Goal: Information Seeking & Learning: Learn about a topic

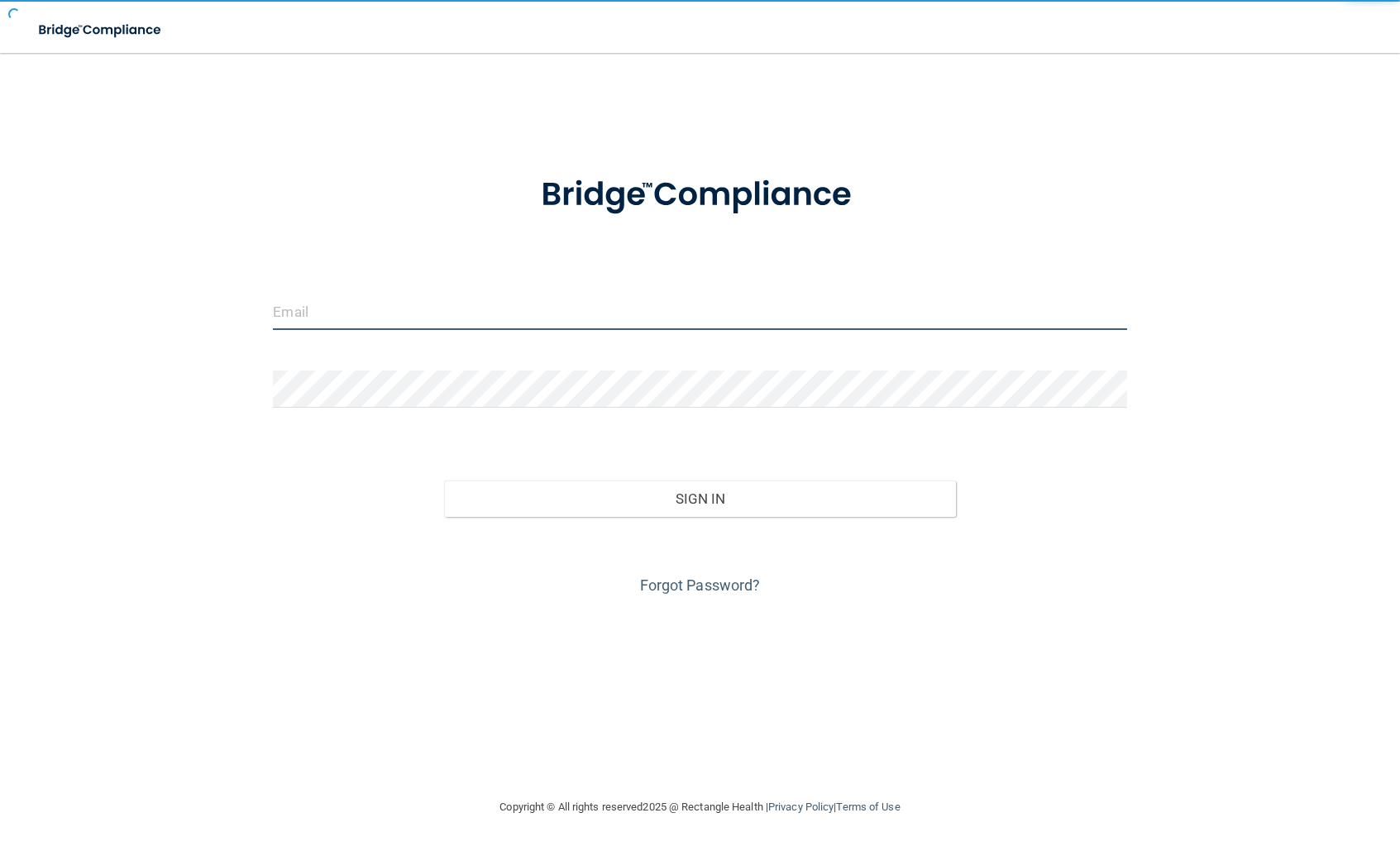
type input "[PERSON_NAME][EMAIL_ADDRESS][DOMAIN_NAME]"
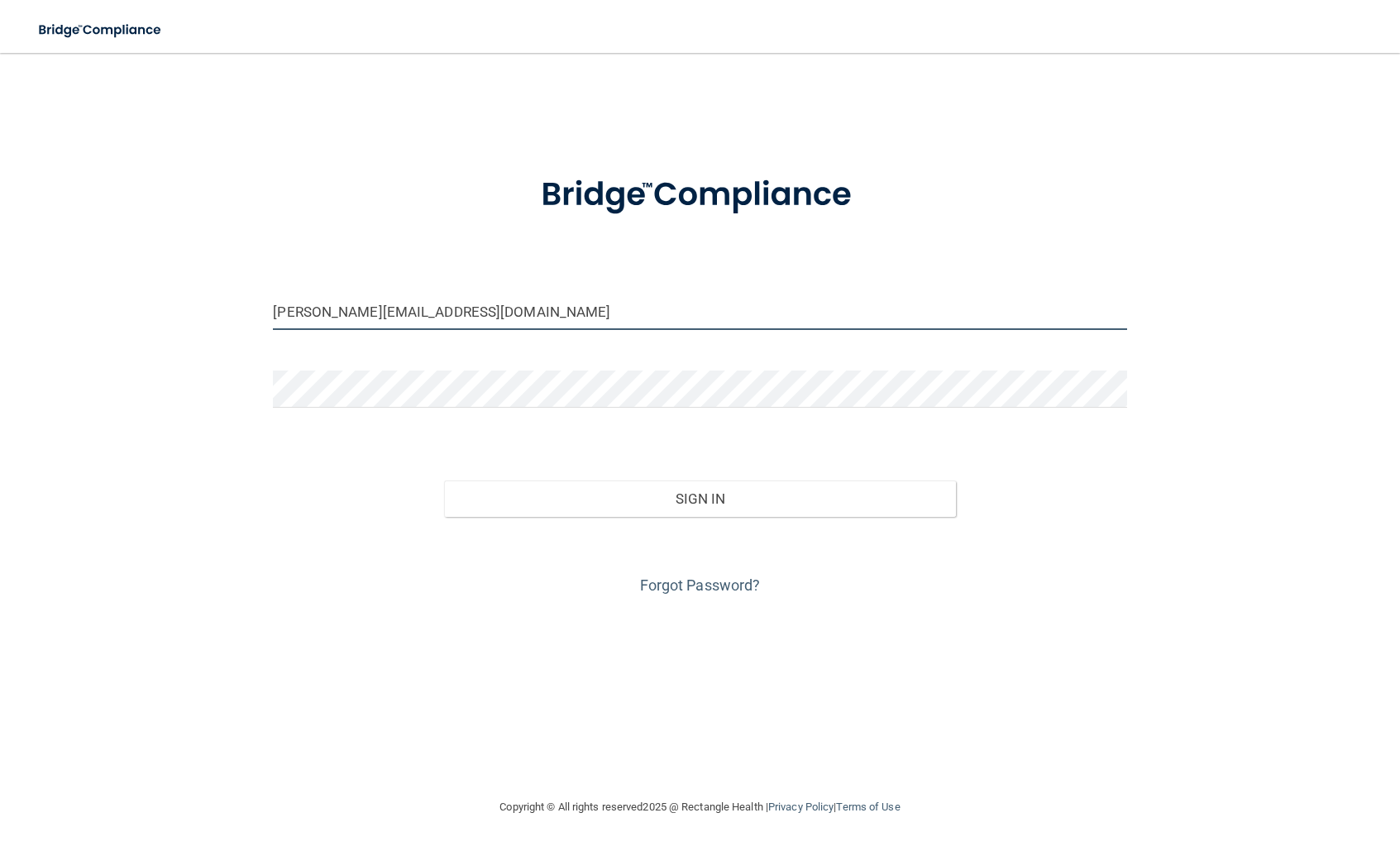
click at [586, 322] on input "[PERSON_NAME][EMAIL_ADDRESS][DOMAIN_NAME]" at bounding box center [700, 312] width 854 height 37
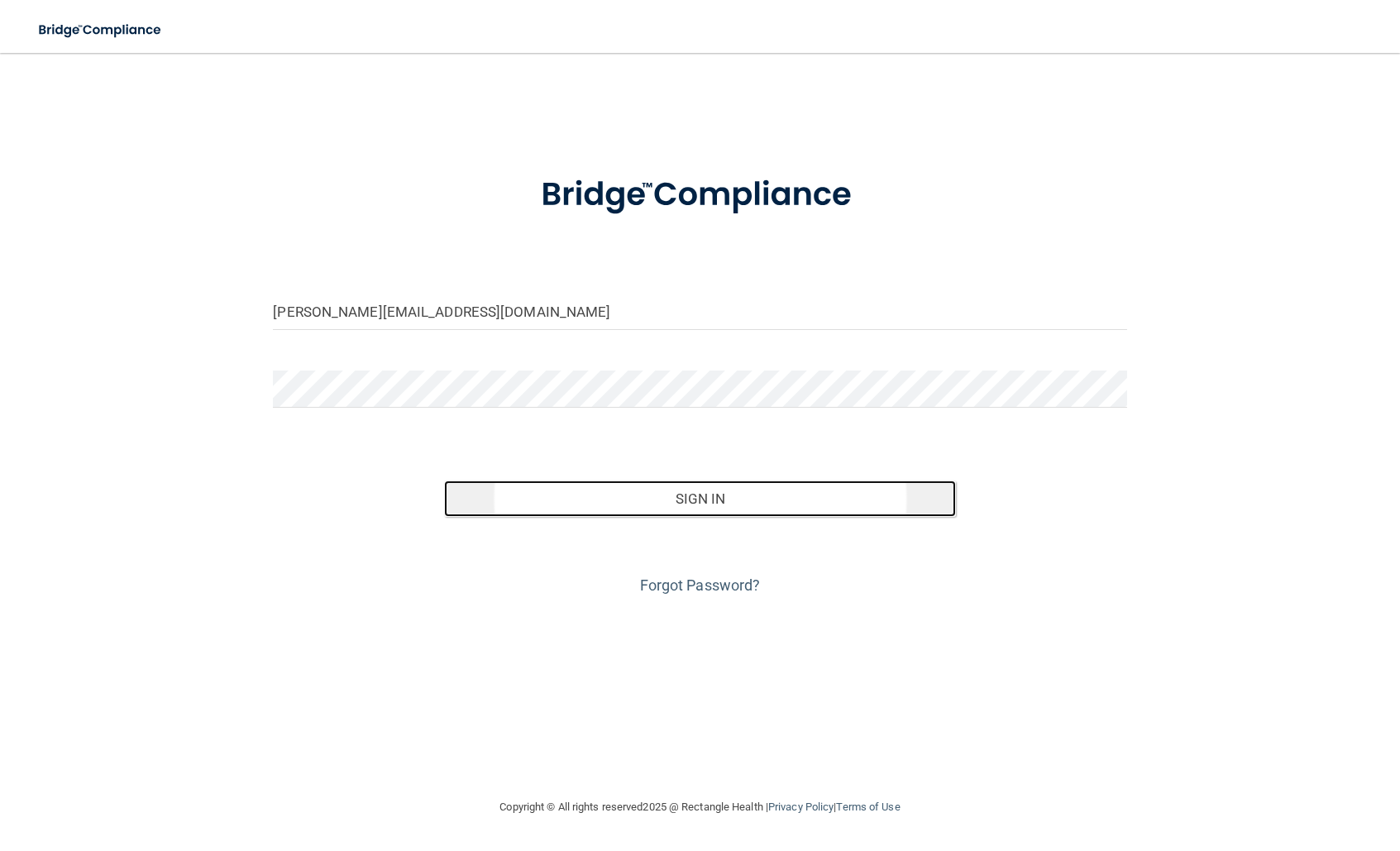
click at [654, 497] on button "Sign In" at bounding box center [700, 498] width 512 height 37
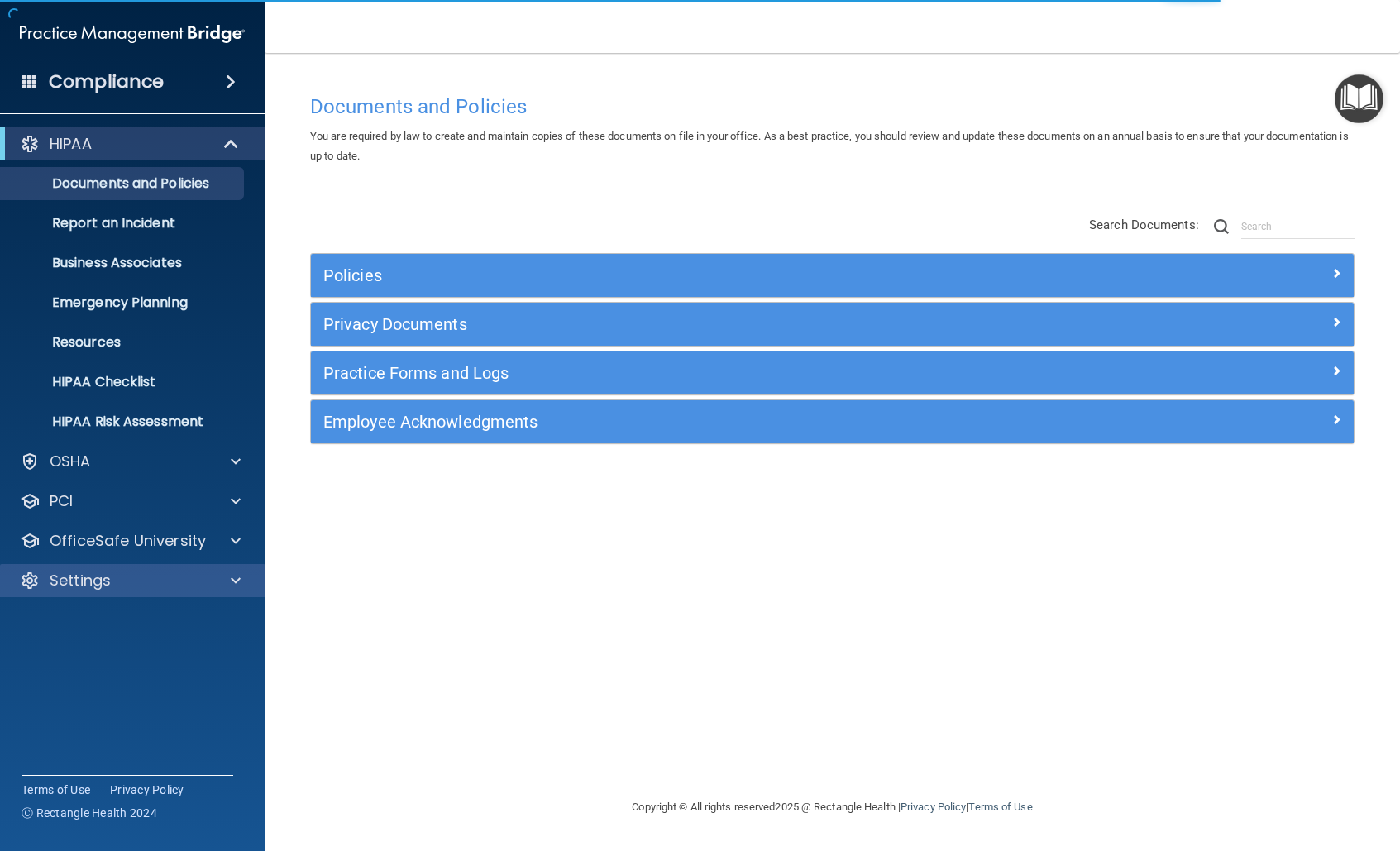
click at [146, 569] on div "Settings" at bounding box center [133, 580] width 266 height 33
click at [227, 583] on div at bounding box center [233, 580] width 42 height 20
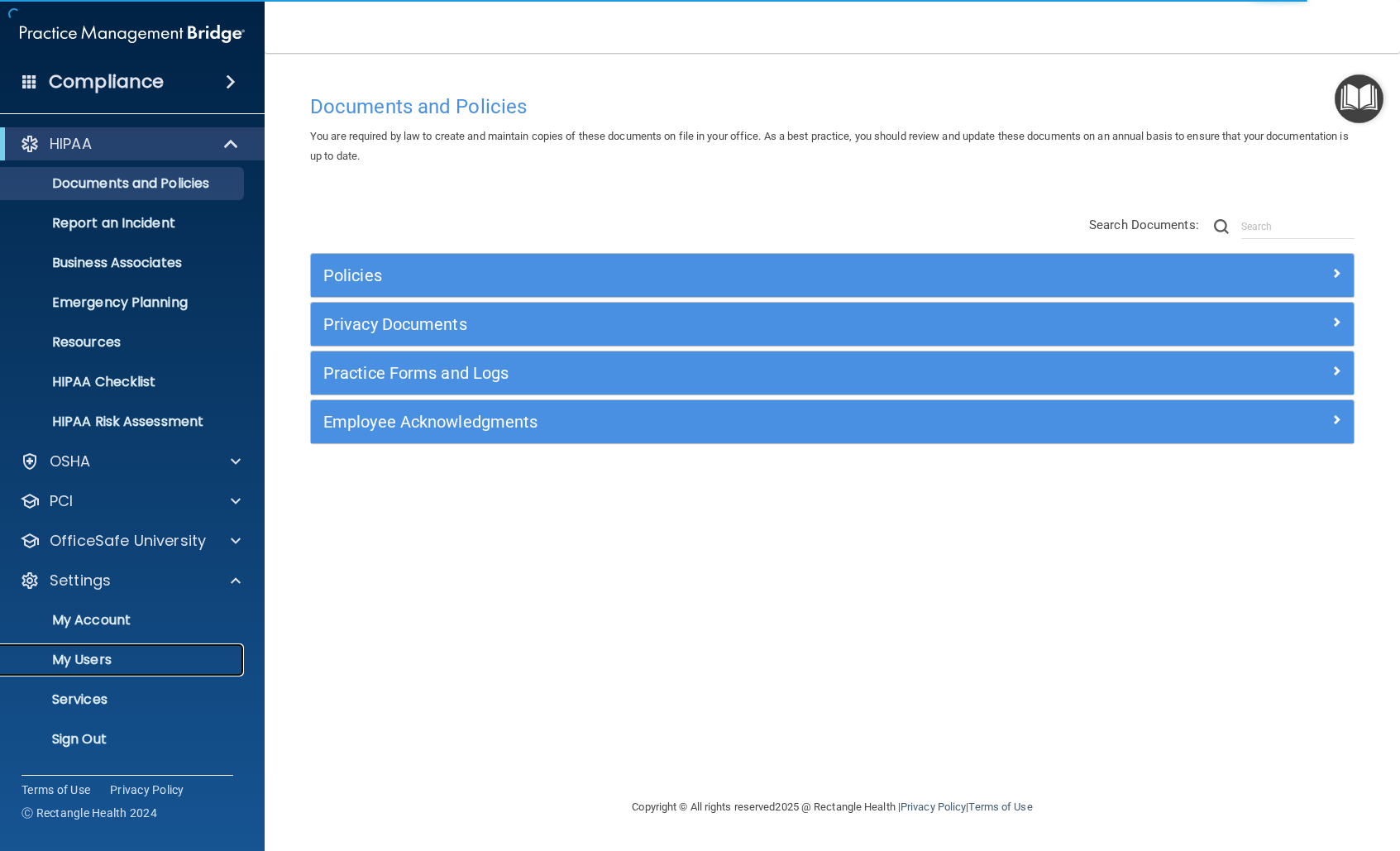
click at [66, 670] on link "My Users" at bounding box center [114, 659] width 261 height 33
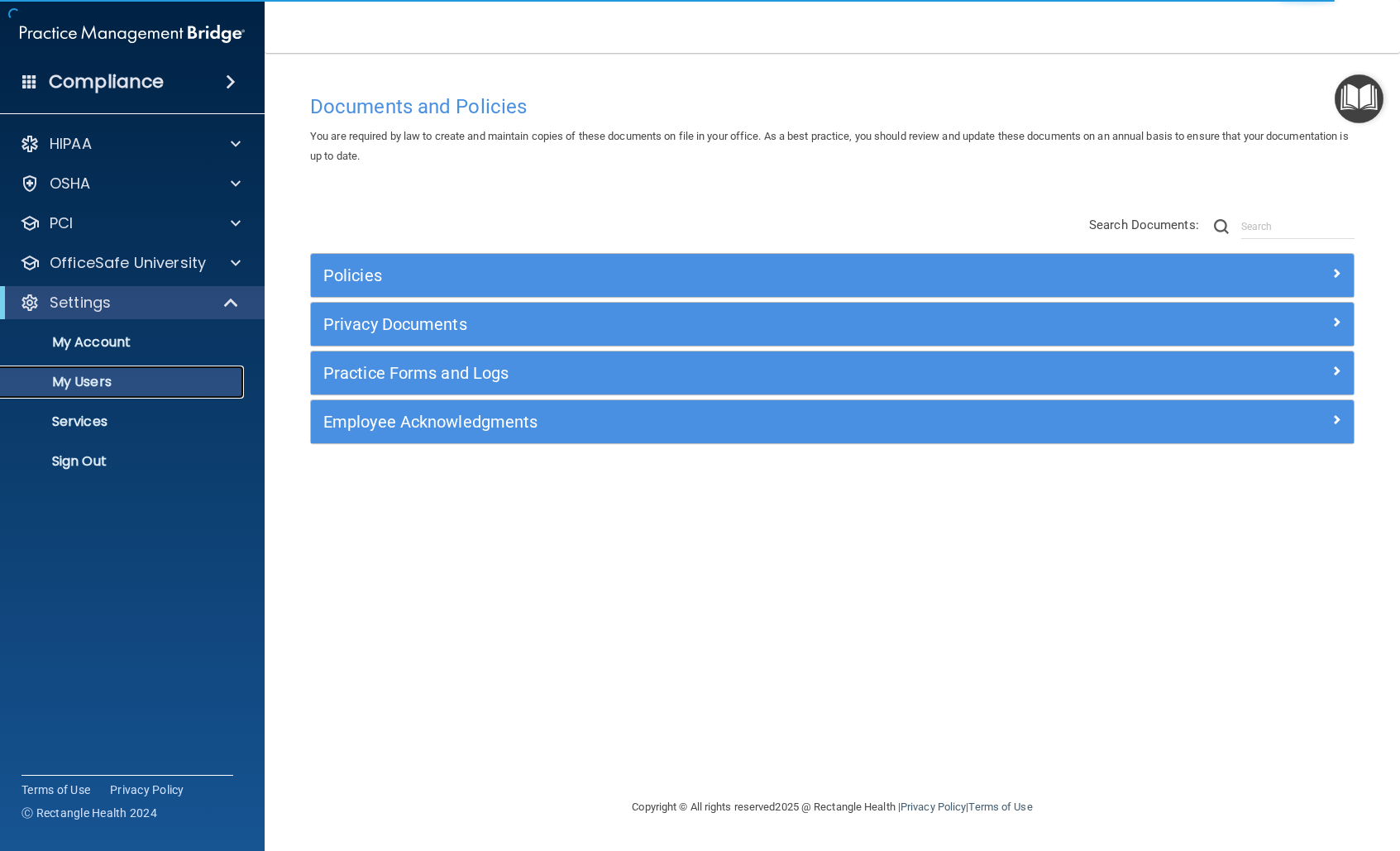
select select "20"
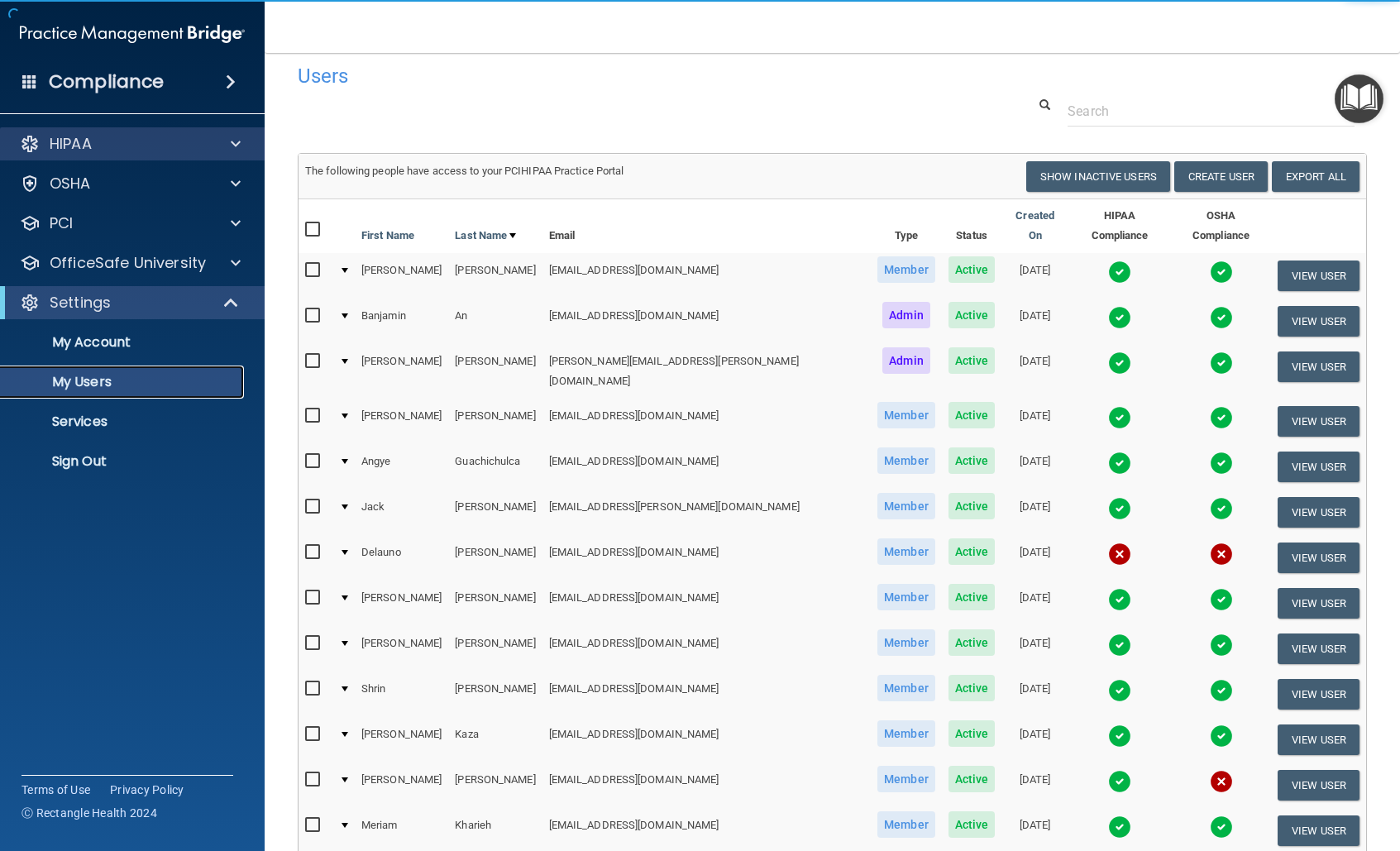
scroll to position [8, 0]
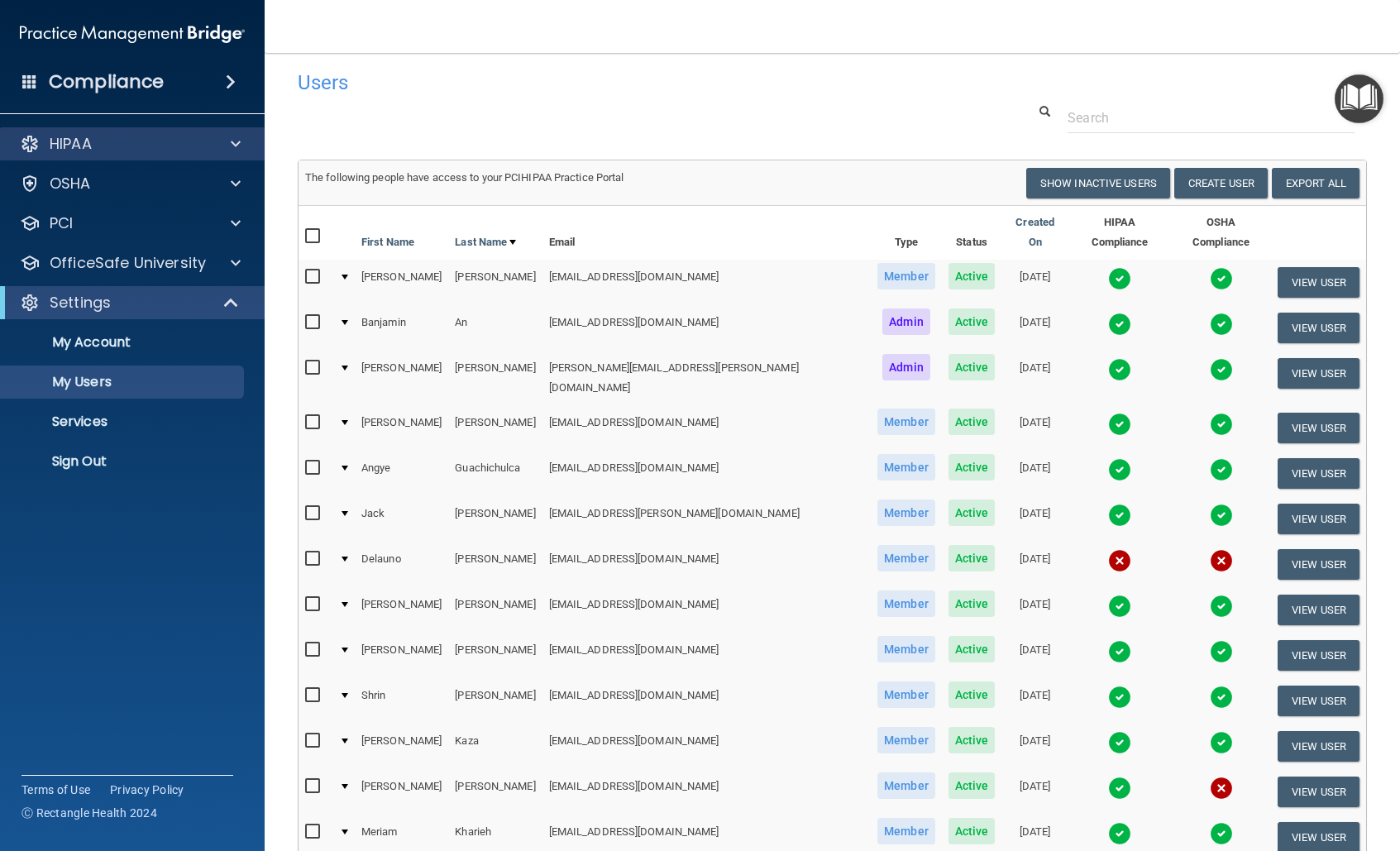
click at [156, 130] on div "HIPAA" at bounding box center [133, 143] width 266 height 33
click at [262, 140] on div "HIPAA" at bounding box center [133, 143] width 266 height 33
click at [250, 143] on div at bounding box center [233, 143] width 42 height 20
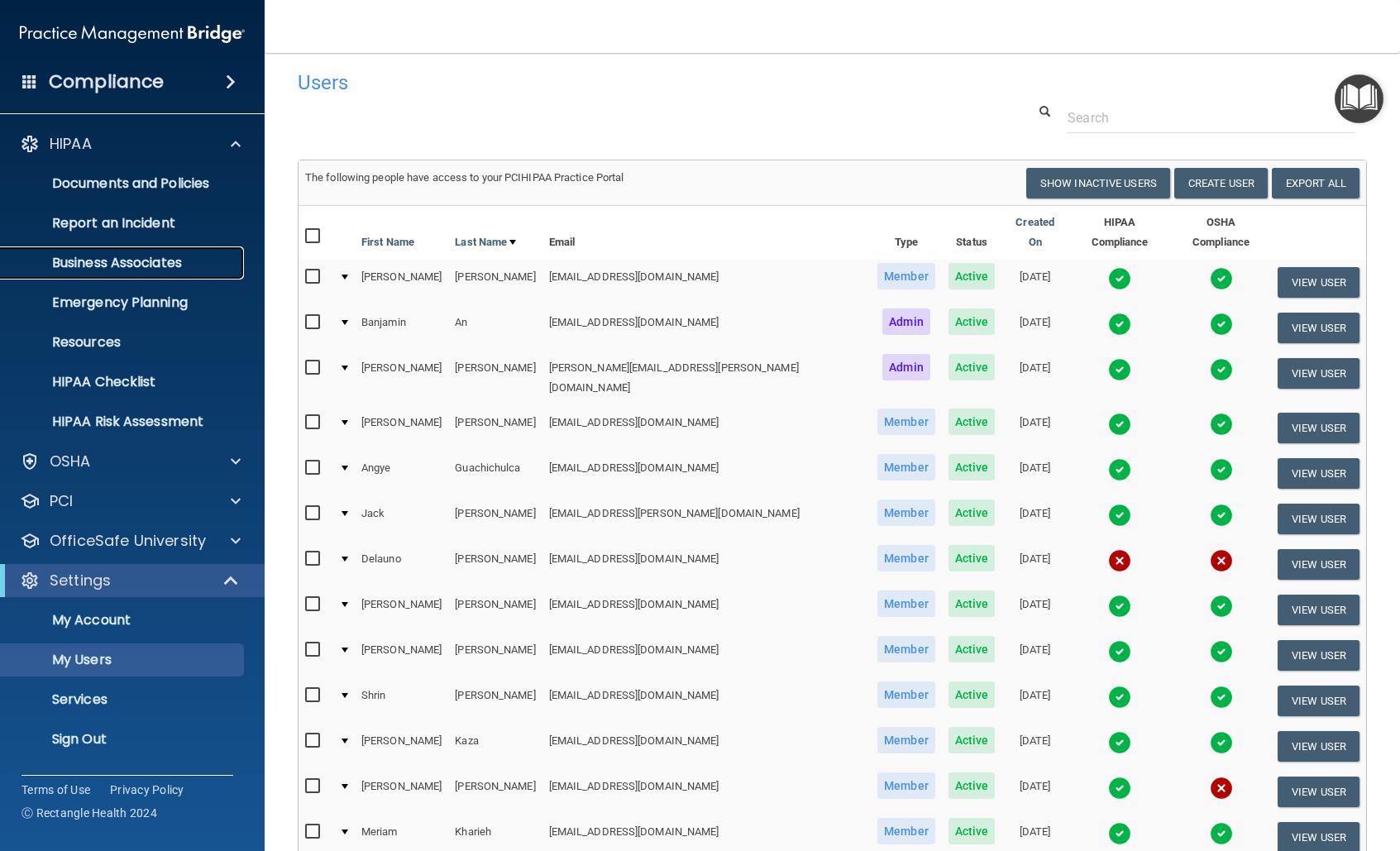
click at [152, 266] on p "Business Associates" at bounding box center [124, 262] width 226 height 16
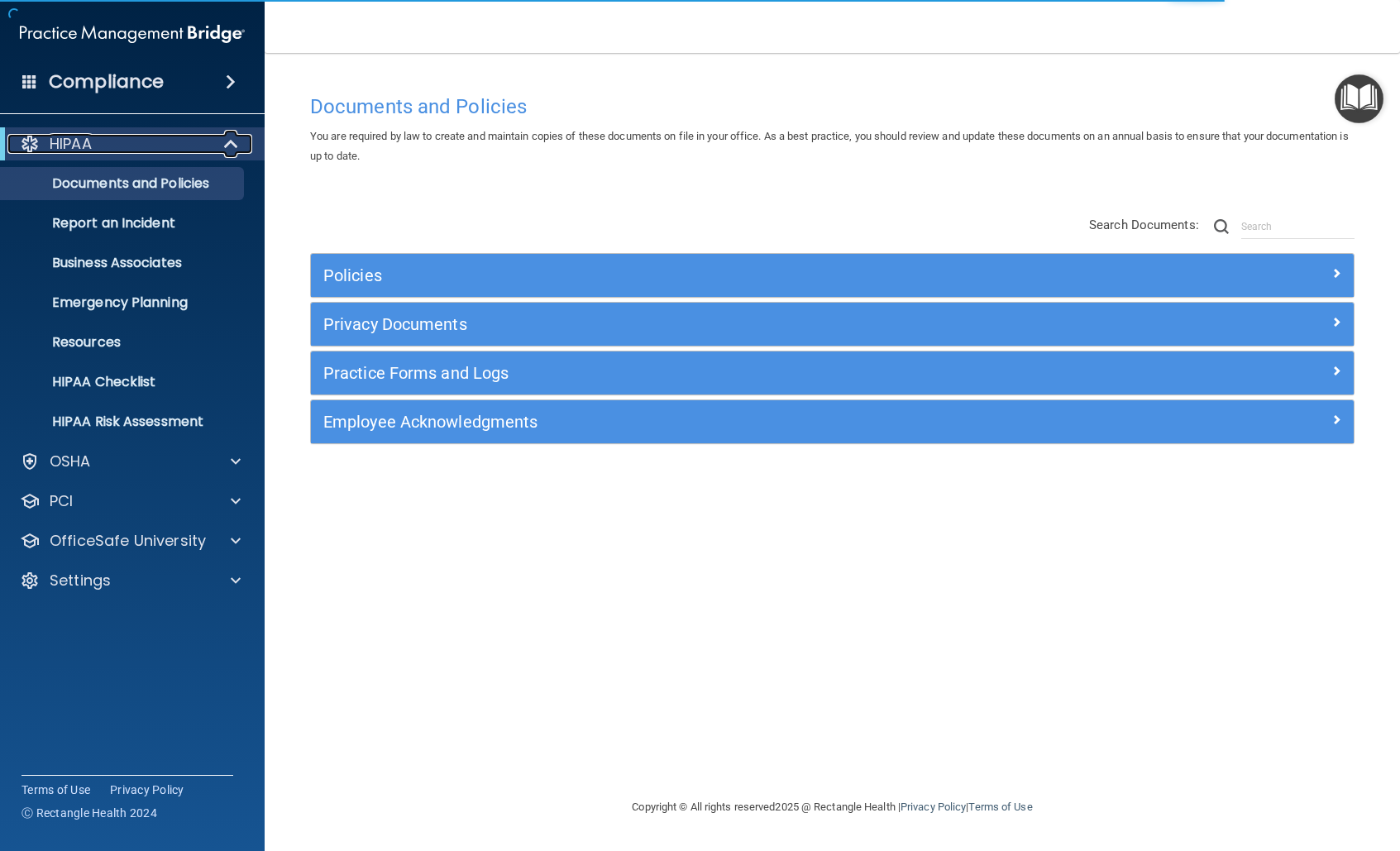
click at [140, 143] on div "HIPAA" at bounding box center [110, 143] width 205 height 20
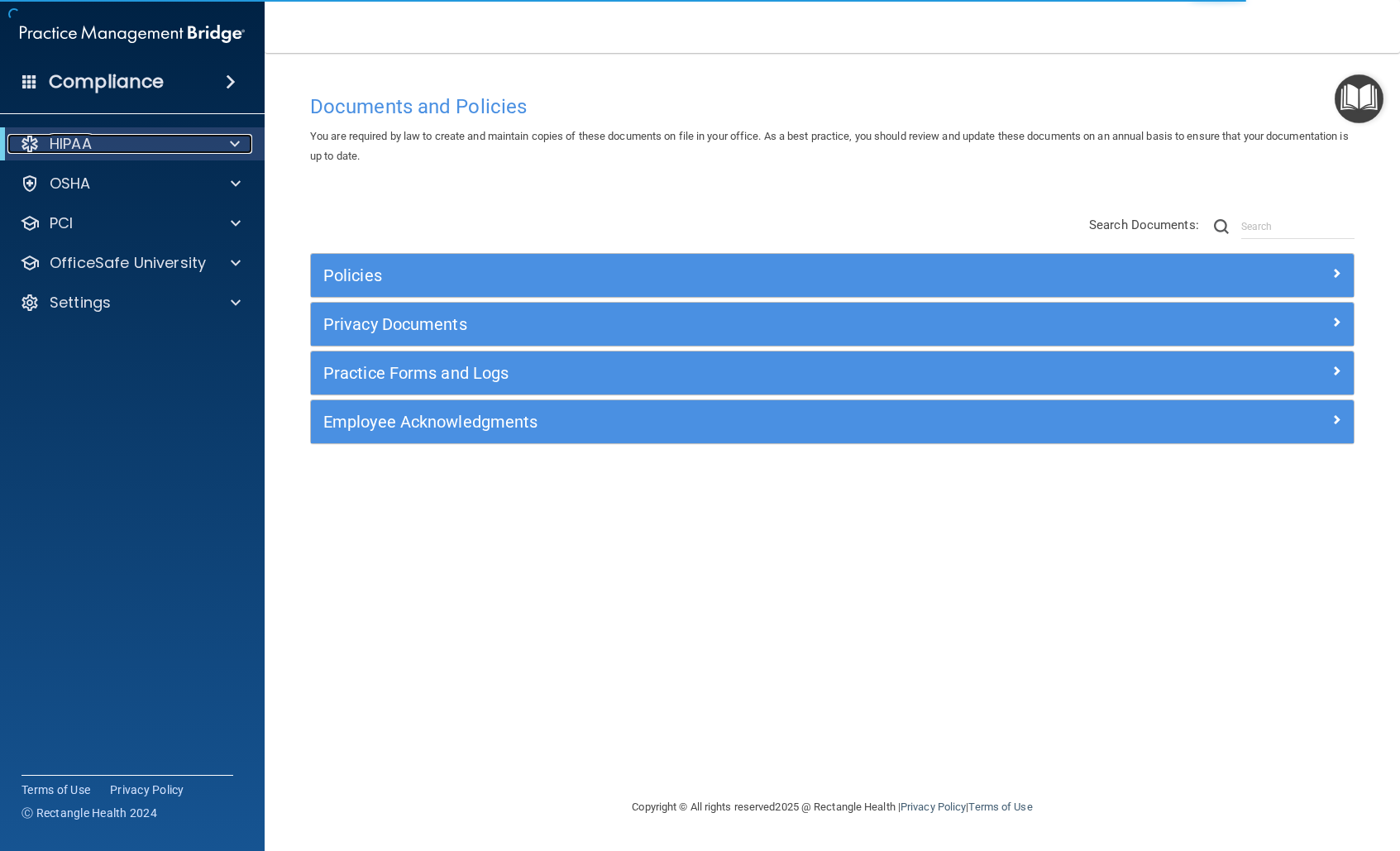
click at [140, 143] on div "HIPAA" at bounding box center [110, 143] width 205 height 20
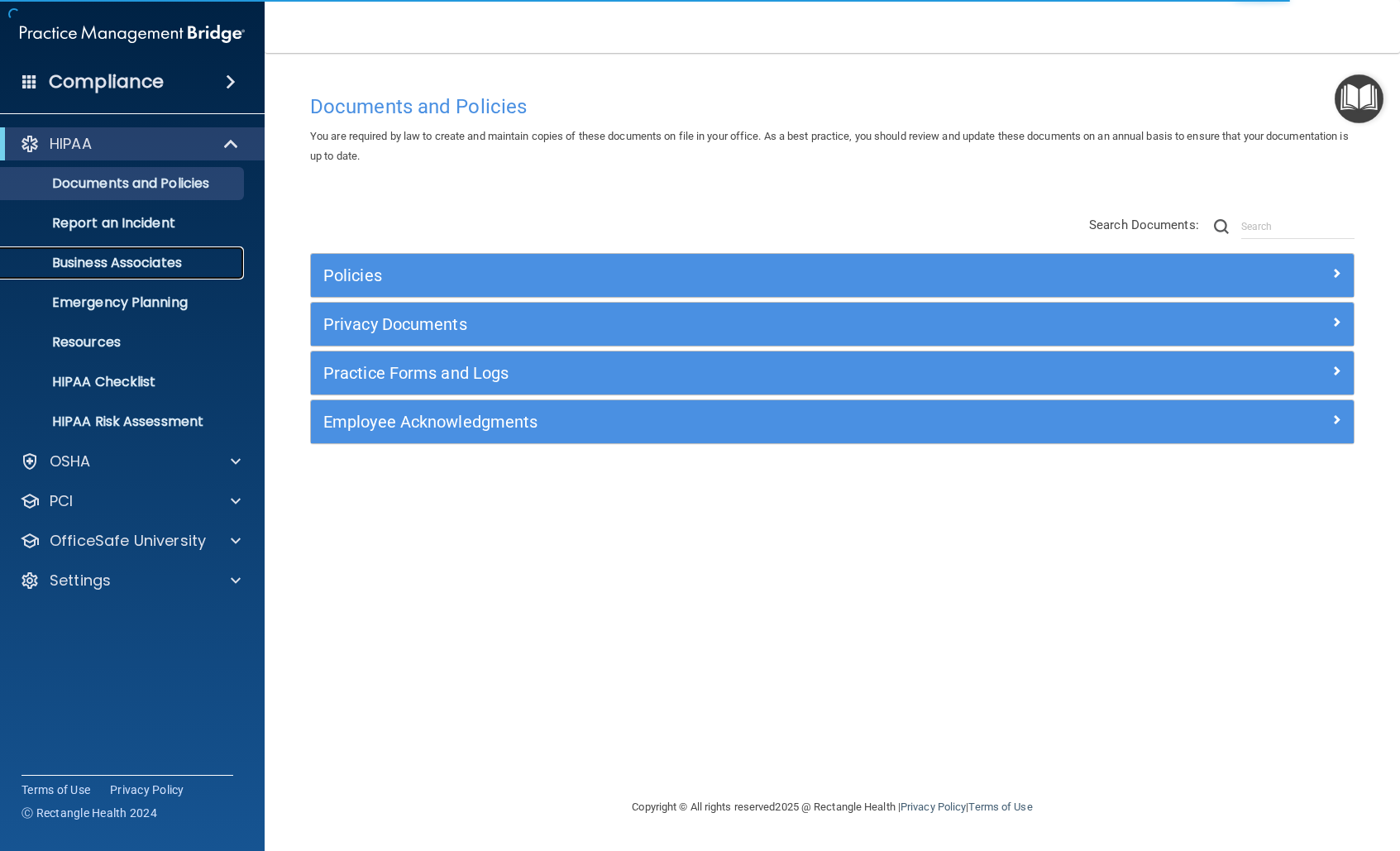
click at [134, 256] on p "Business Associates" at bounding box center [124, 262] width 226 height 16
